Goal: Book appointment/travel/reservation

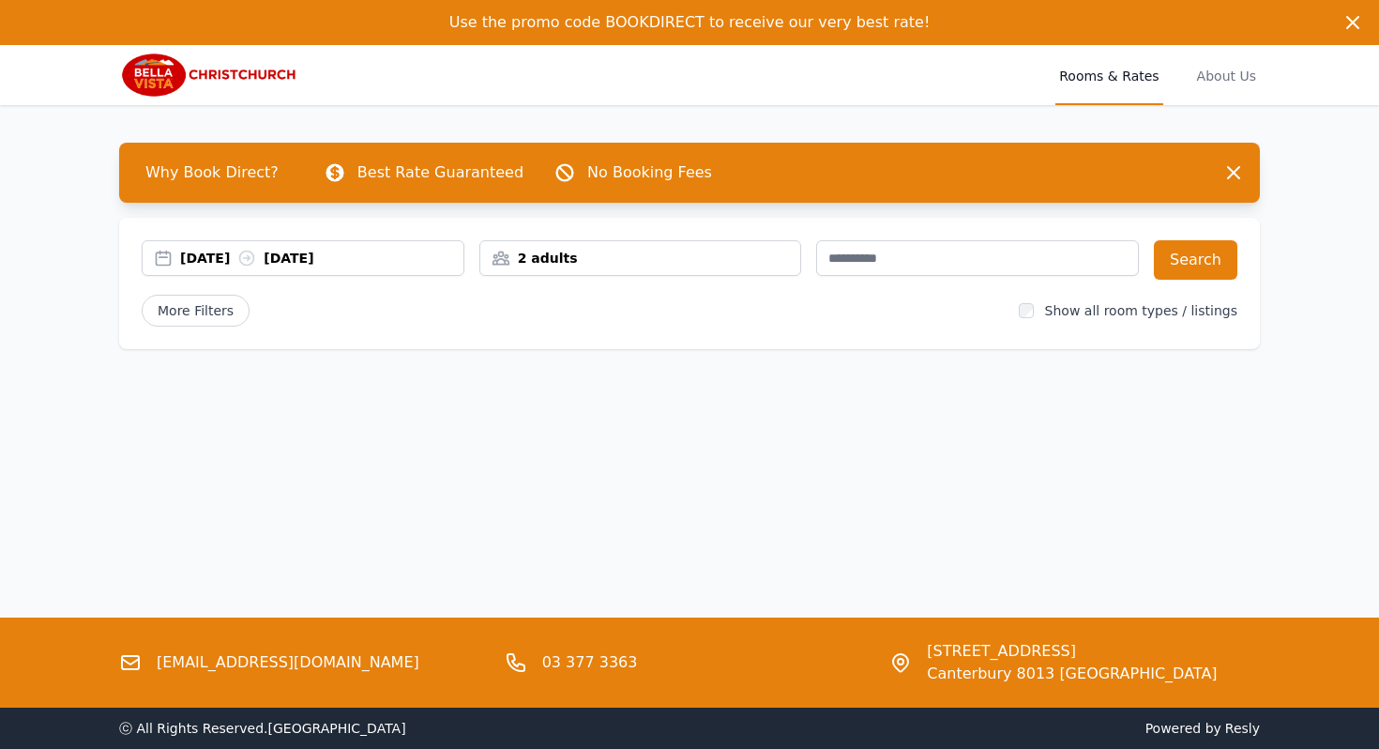
click at [251, 255] on div "[DATE] [DATE]" at bounding box center [321, 258] width 283 height 19
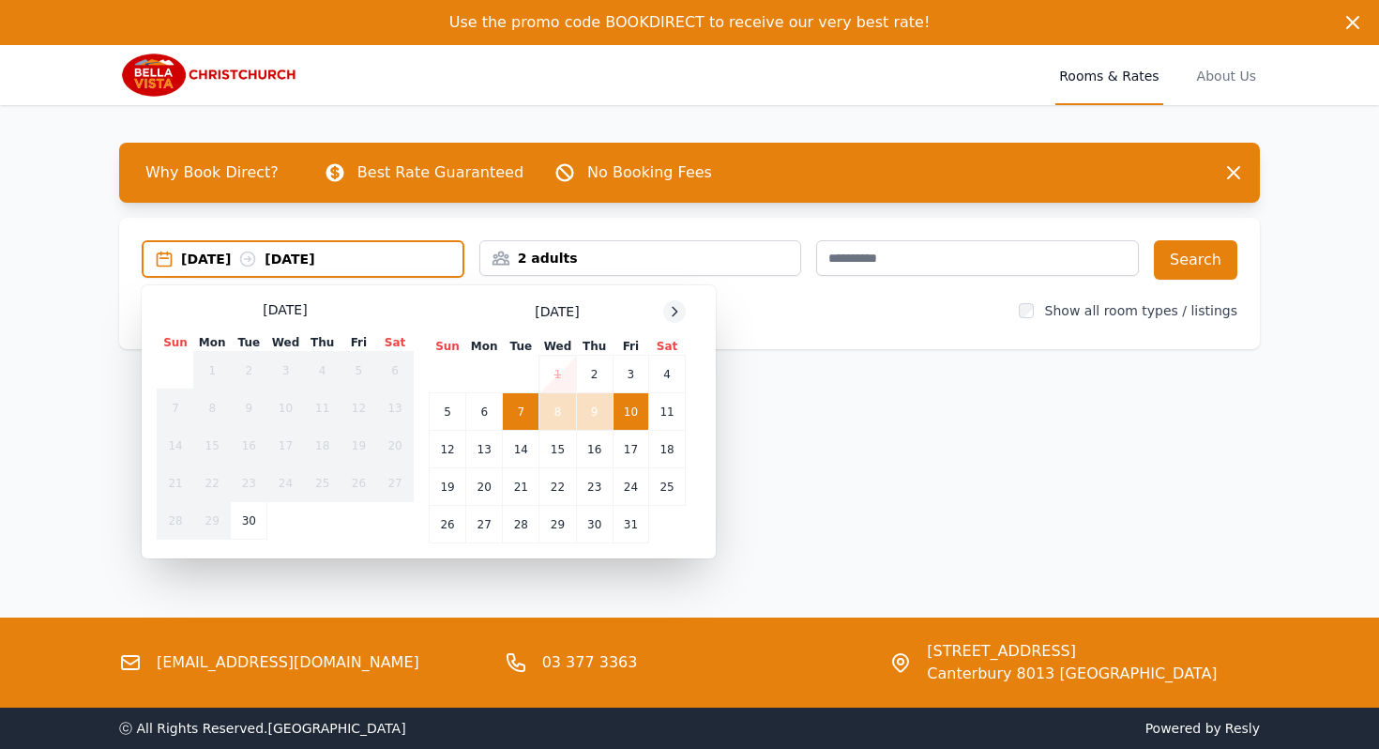
click at [670, 314] on icon at bounding box center [674, 311] width 15 height 15
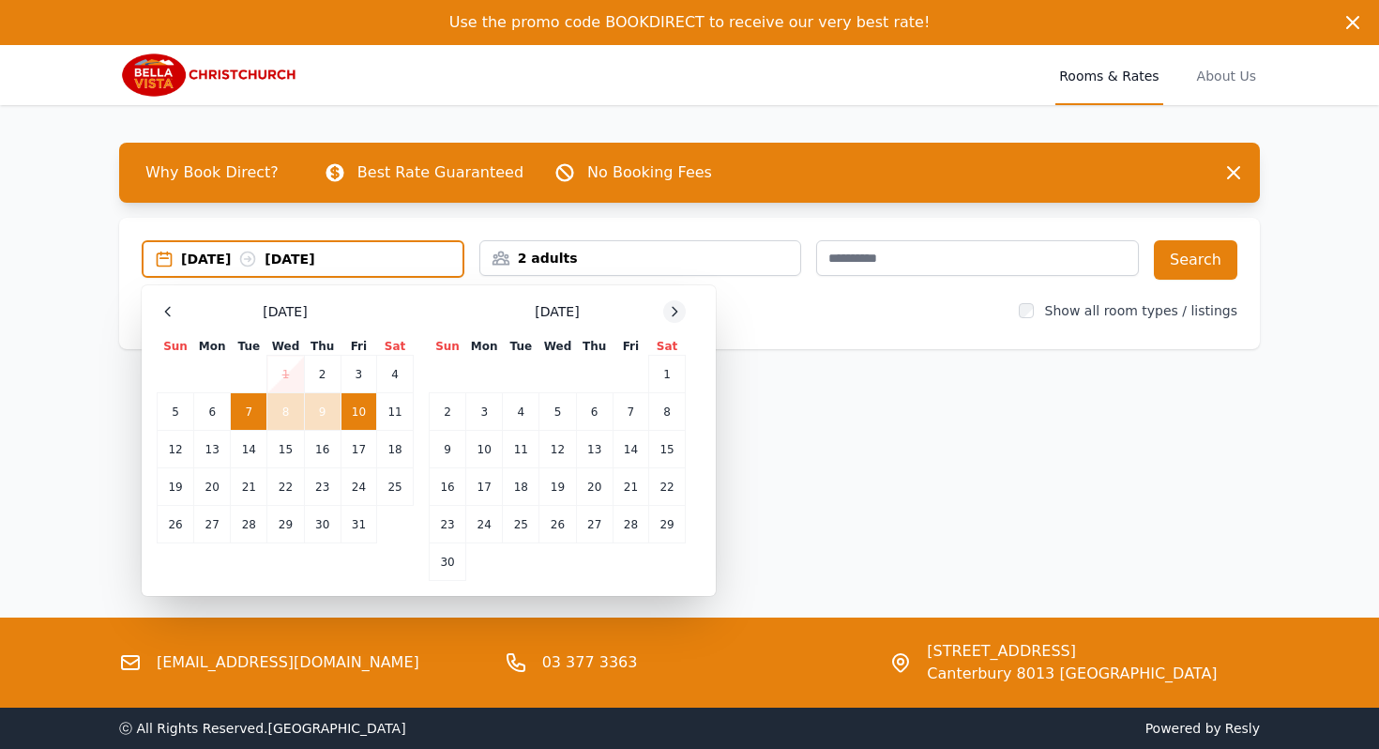
click at [670, 314] on icon at bounding box center [674, 311] width 15 height 15
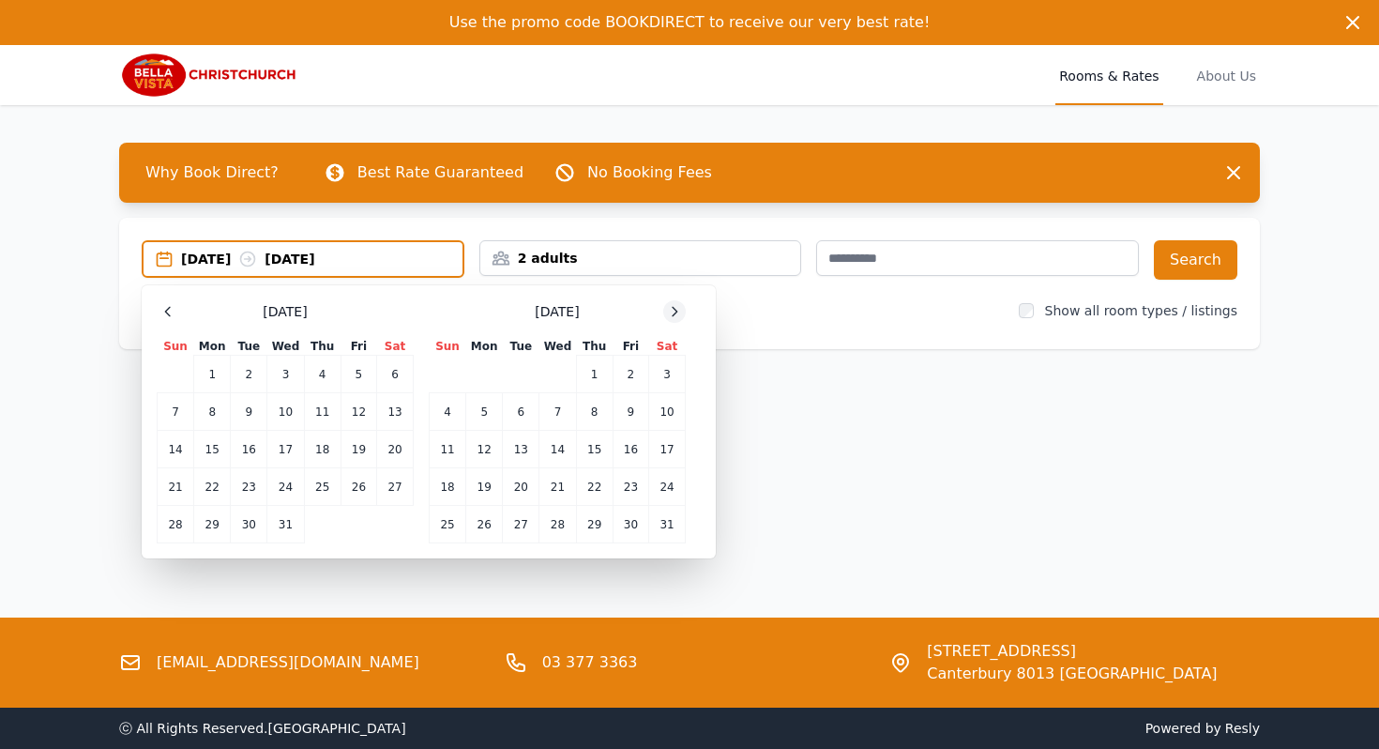
click at [670, 313] on icon at bounding box center [674, 311] width 15 height 15
click at [676, 311] on icon at bounding box center [674, 311] width 15 height 15
click at [592, 378] on td "2" at bounding box center [594, 375] width 37 height 38
click at [252, 521] on td "31" at bounding box center [249, 525] width 37 height 38
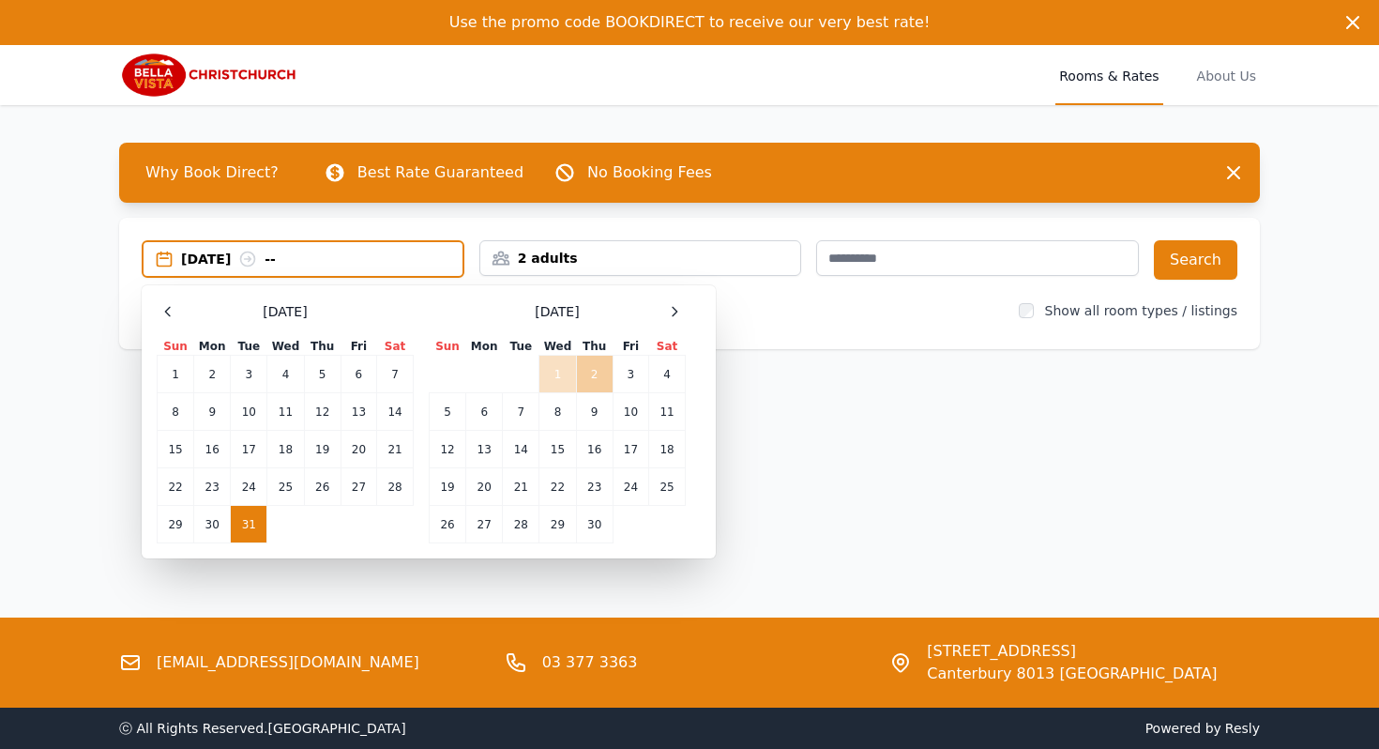
click at [601, 374] on td "2" at bounding box center [594, 375] width 37 height 38
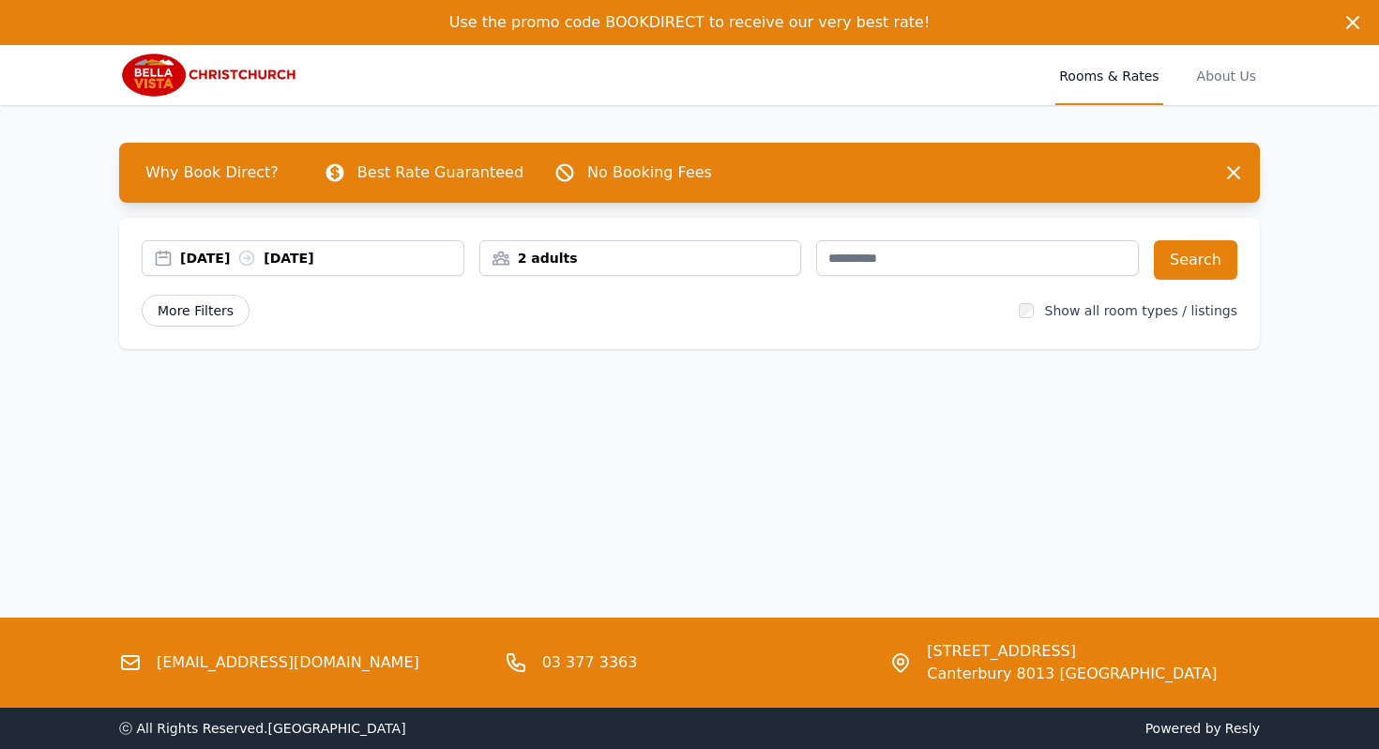
click at [189, 310] on span "More Filters" at bounding box center [196, 311] width 108 height 32
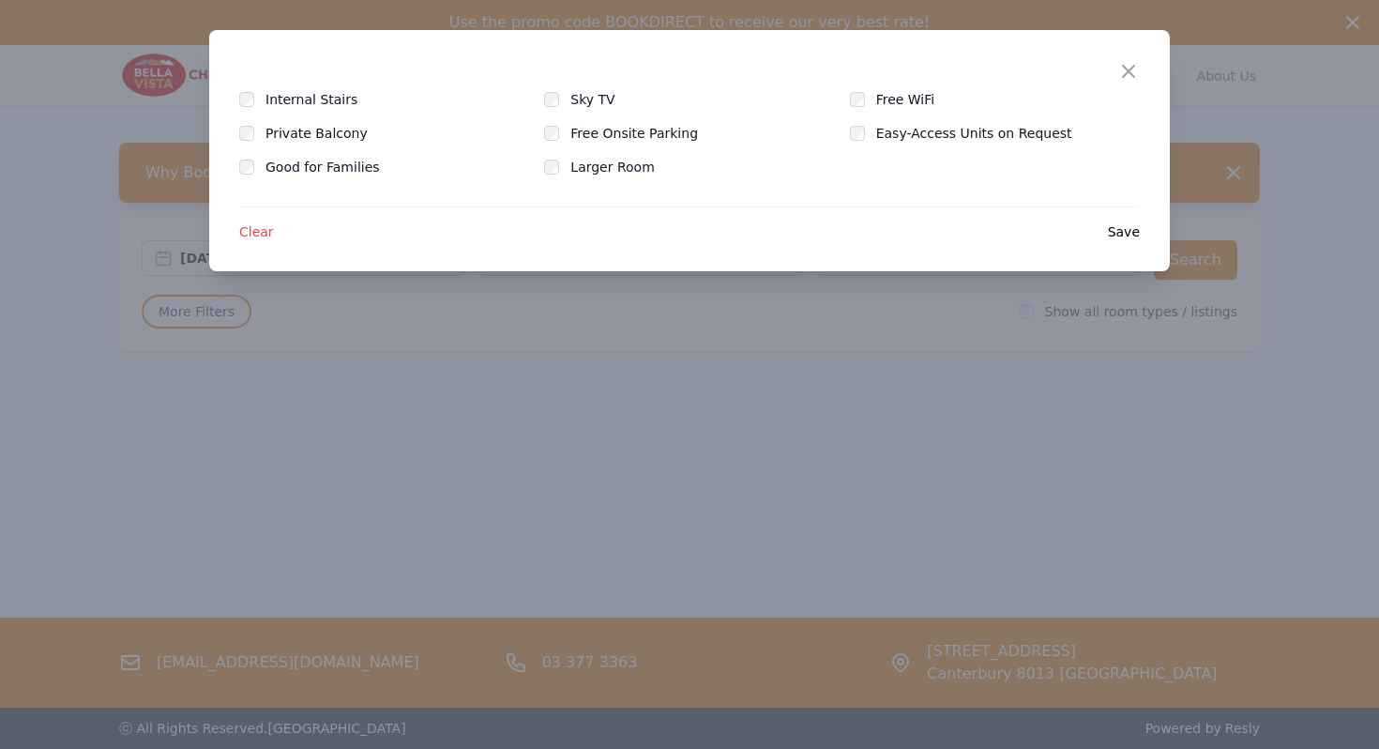
click at [1121, 233] on span "Save" at bounding box center [1124, 231] width 32 height 19
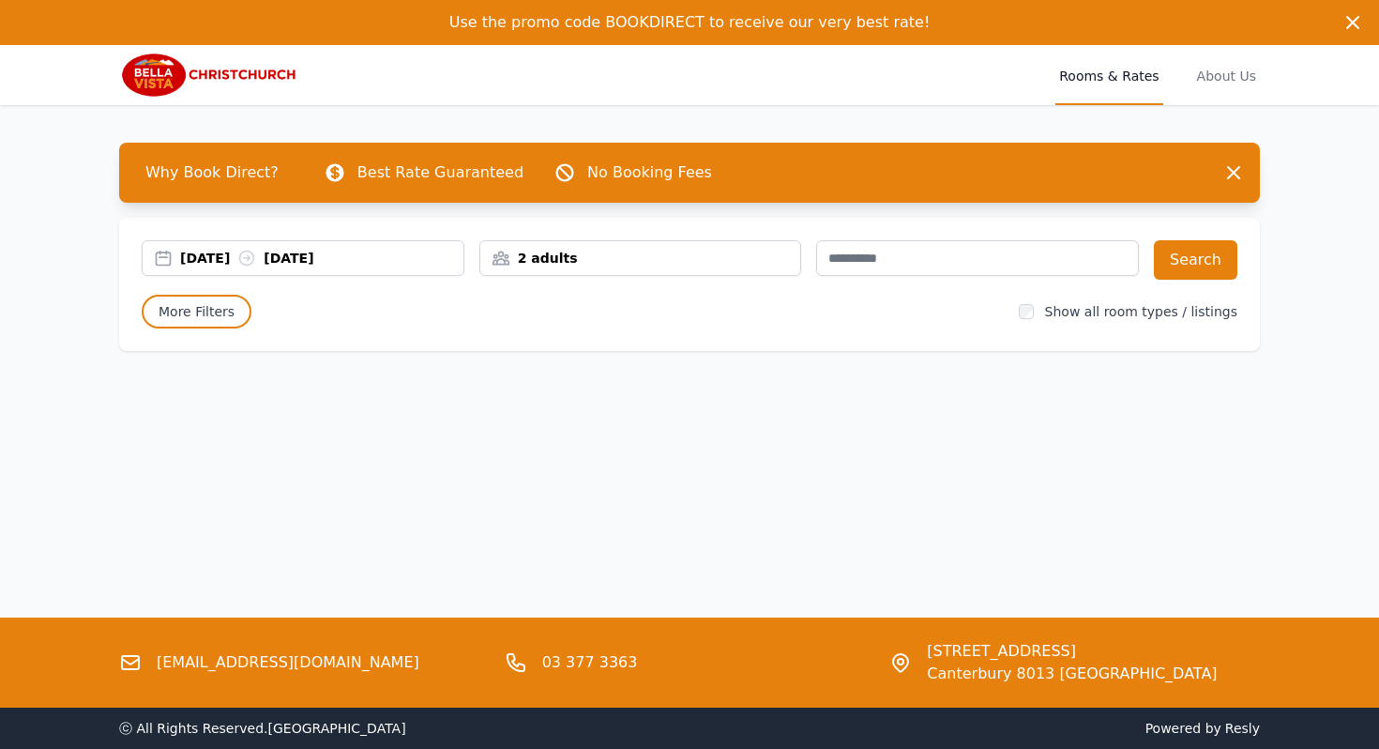
click at [1051, 313] on div "Show all room types / listings" at bounding box center [1128, 311] width 219 height 19
click at [1186, 262] on button "Search" at bounding box center [1196, 259] width 84 height 39
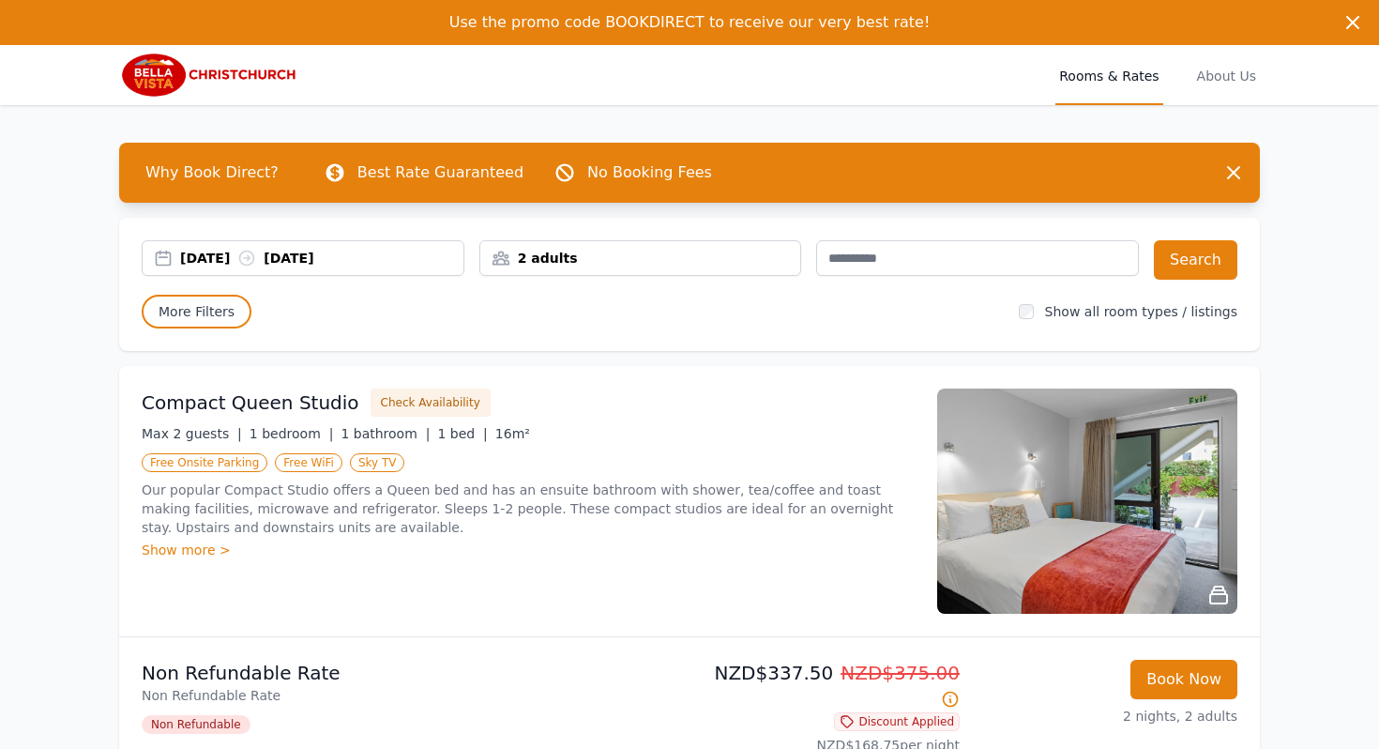
click at [211, 73] on img at bounding box center [209, 75] width 181 height 45
